Goal: Find specific page/section: Find specific page/section

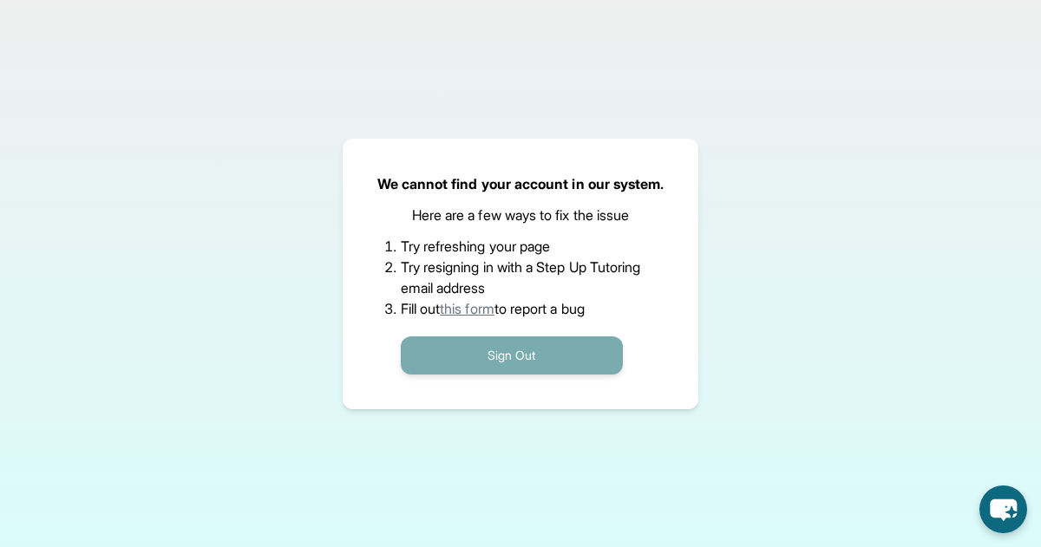
click at [533, 355] on button "Sign Out" at bounding box center [512, 356] width 222 height 38
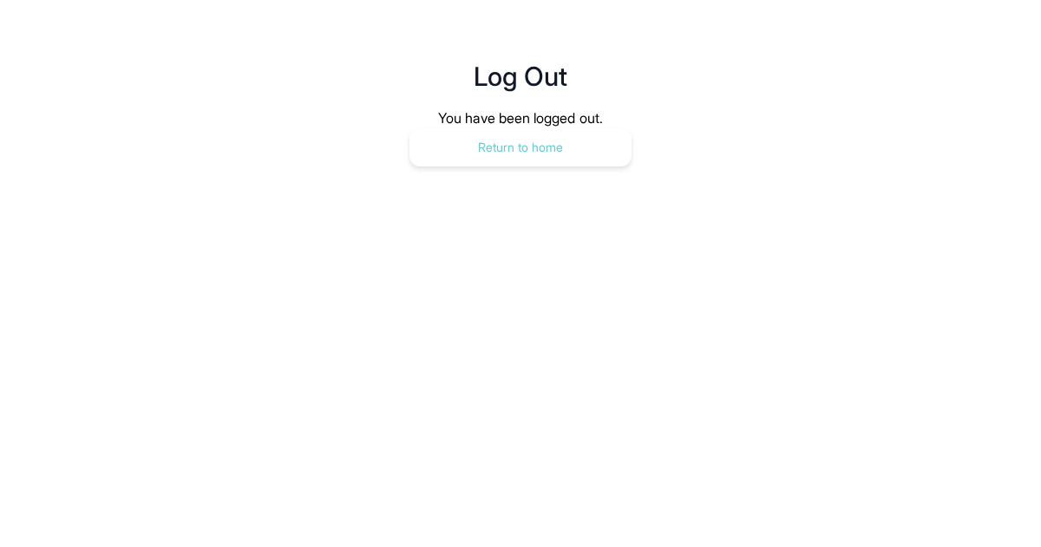
click at [565, 146] on button "Return to home" at bounding box center [520, 147] width 222 height 38
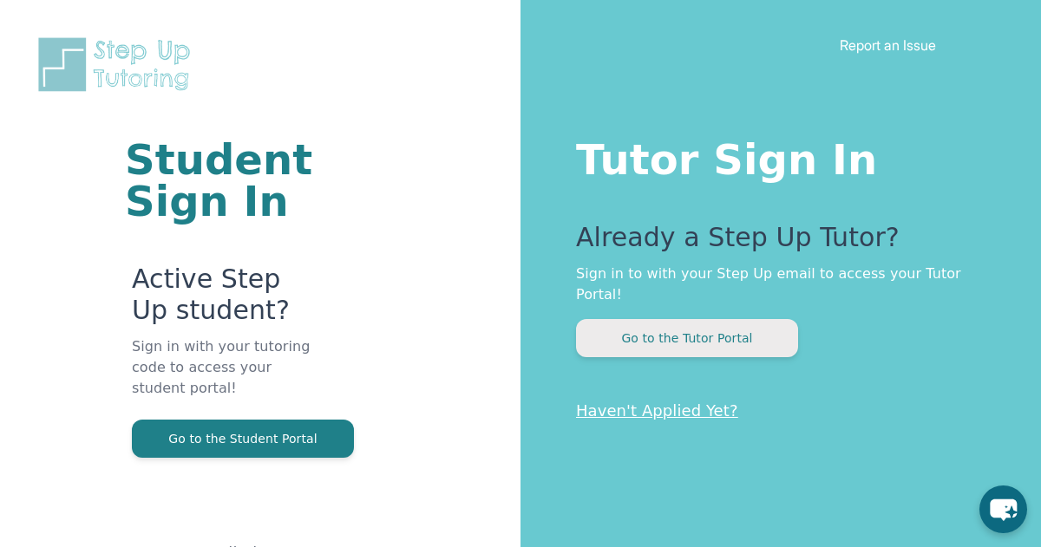
click at [733, 319] on button "Go to the Tutor Portal" at bounding box center [687, 338] width 222 height 38
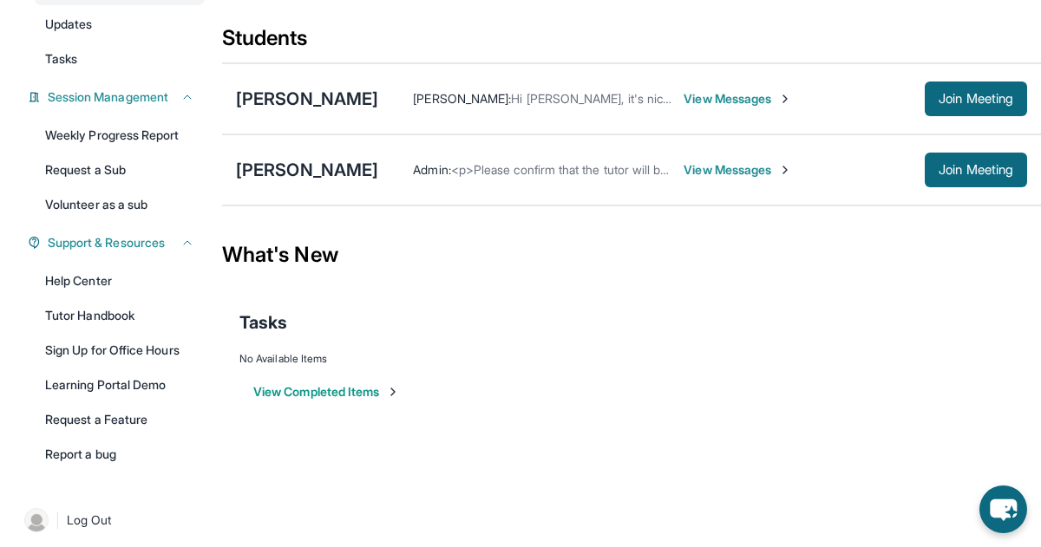
scroll to position [202, 0]
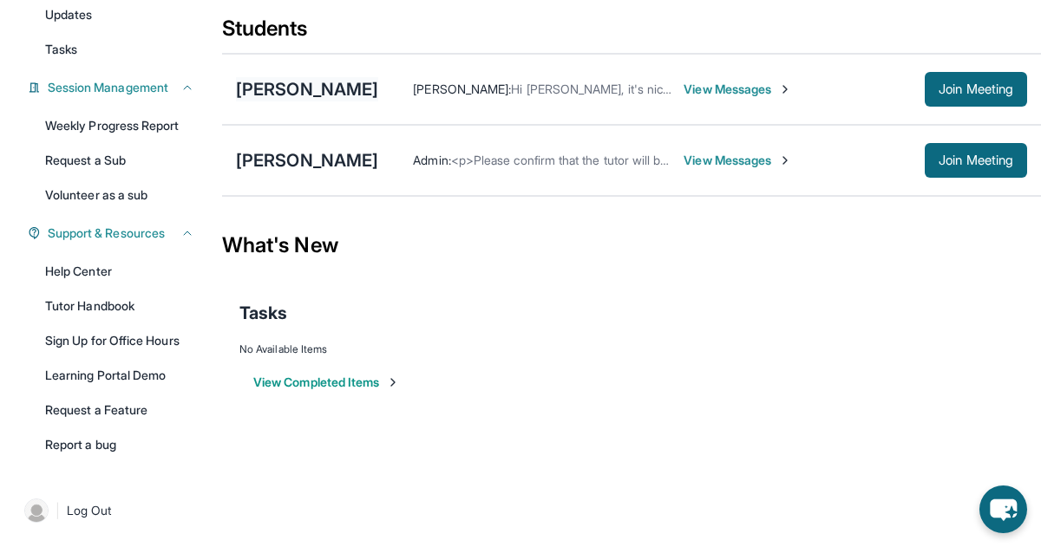
click at [272, 95] on div "[PERSON_NAME]" at bounding box center [307, 89] width 142 height 24
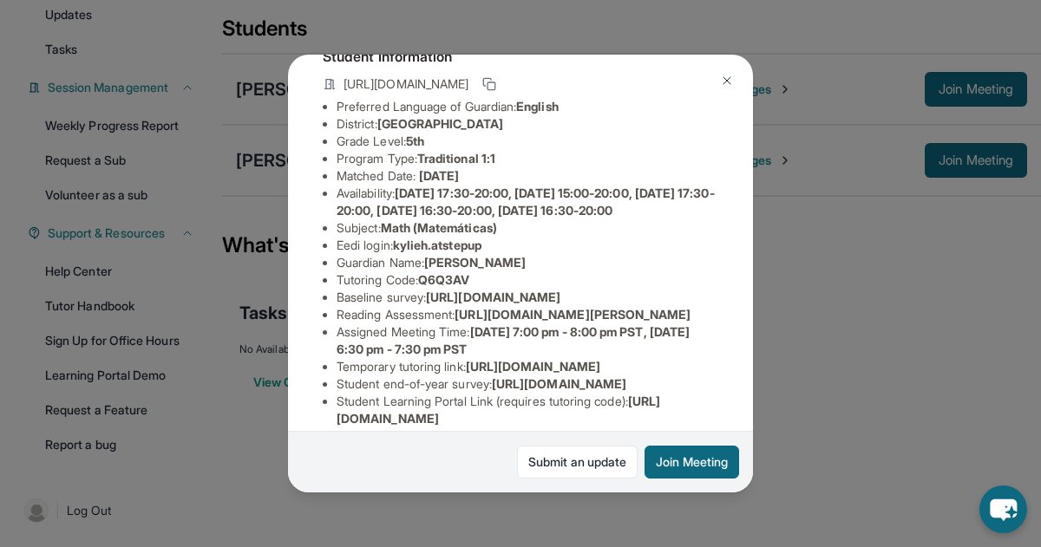
scroll to position [118, 0]
click at [727, 79] on img at bounding box center [727, 81] width 14 height 14
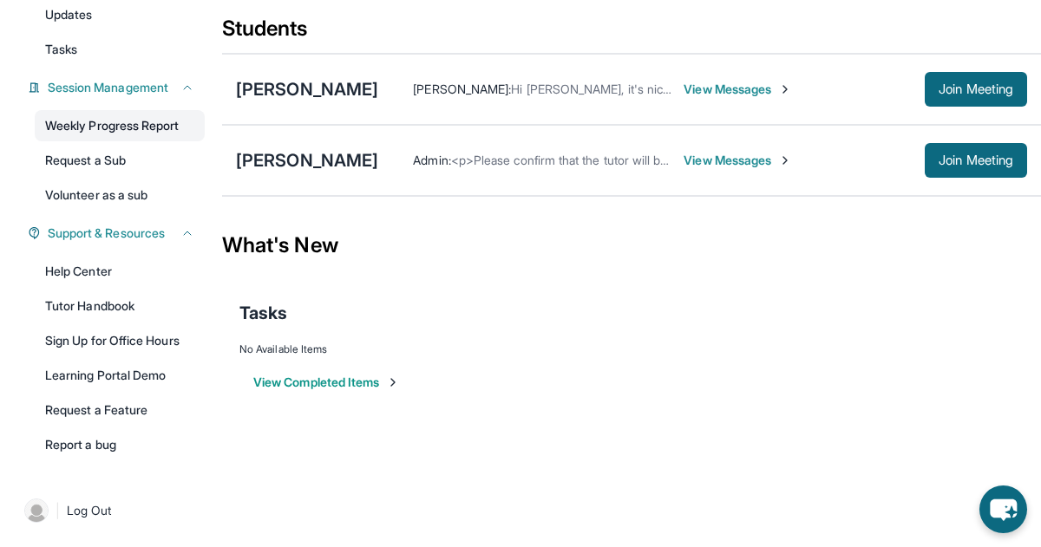
click at [132, 130] on link "Weekly Progress Report" at bounding box center [120, 125] width 170 height 31
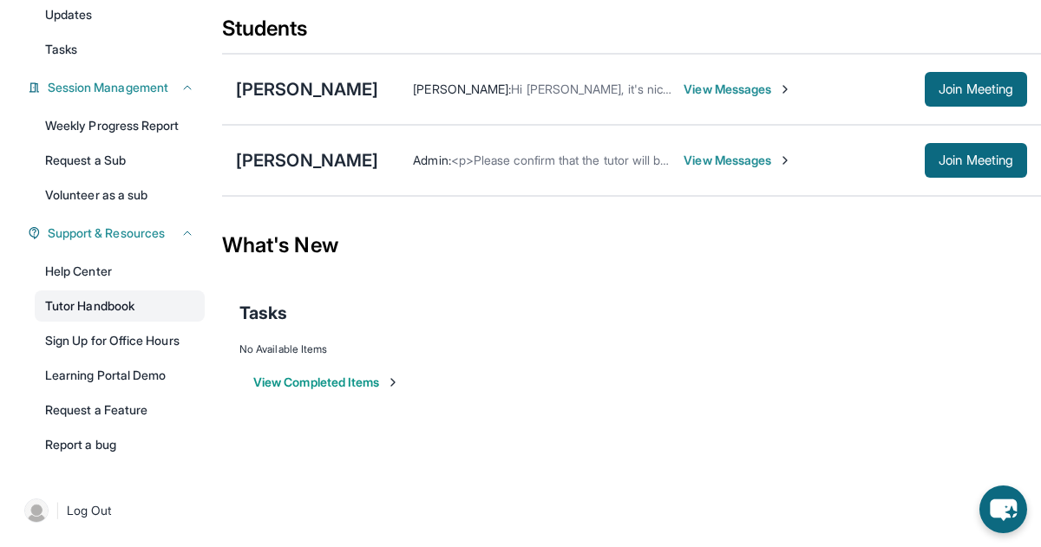
click at [101, 310] on link "Tutor Handbook" at bounding box center [120, 306] width 170 height 31
